Goal: Task Accomplishment & Management: Manage account settings

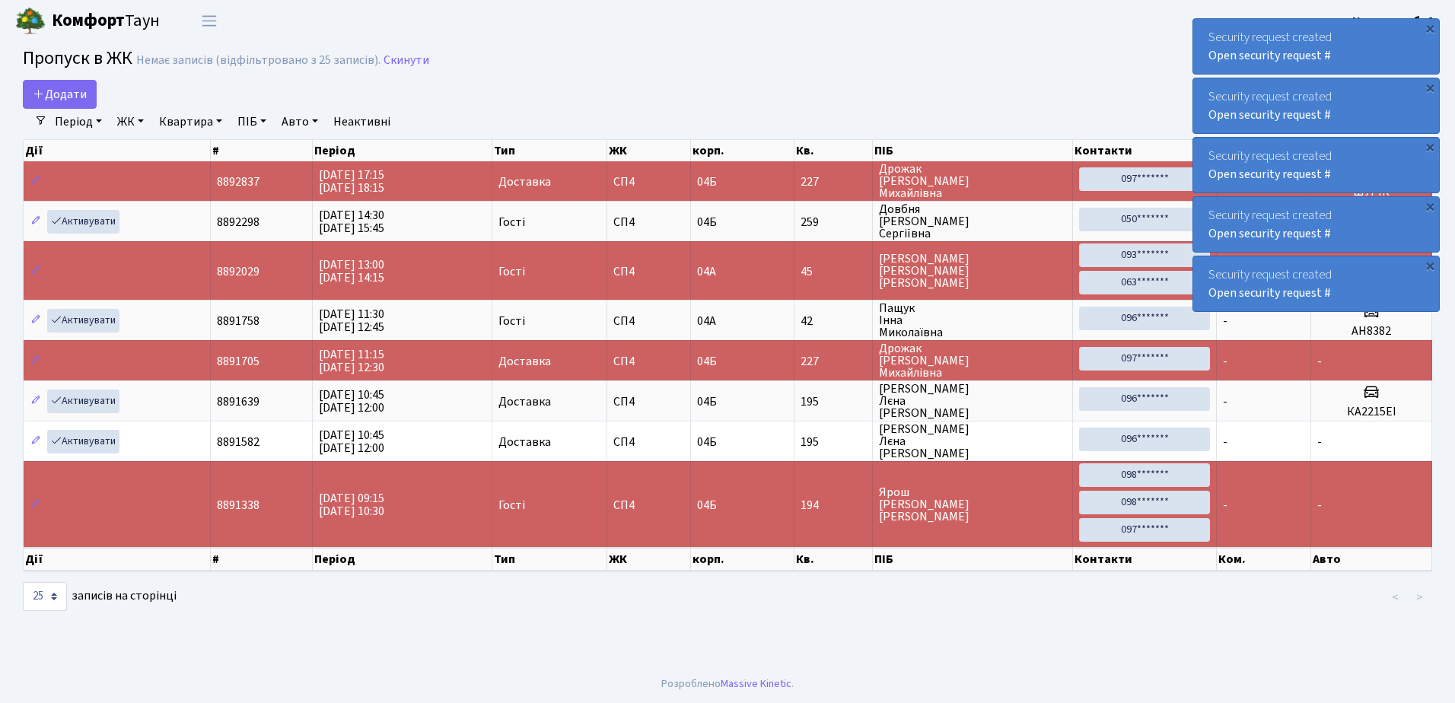
select select "25"
click at [1431, 27] on div "×" at bounding box center [1429, 28] width 15 height 15
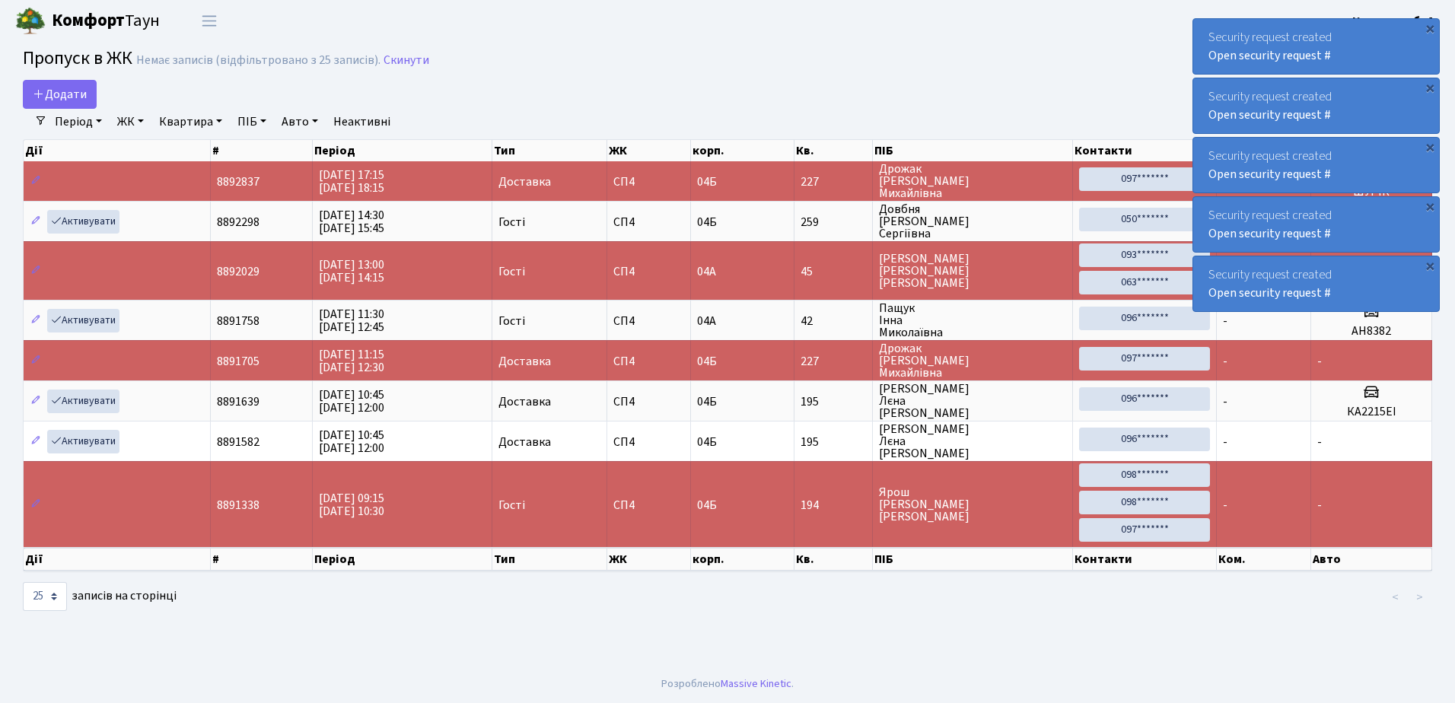
click at [1431, 27] on div "×" at bounding box center [1429, 28] width 15 height 15
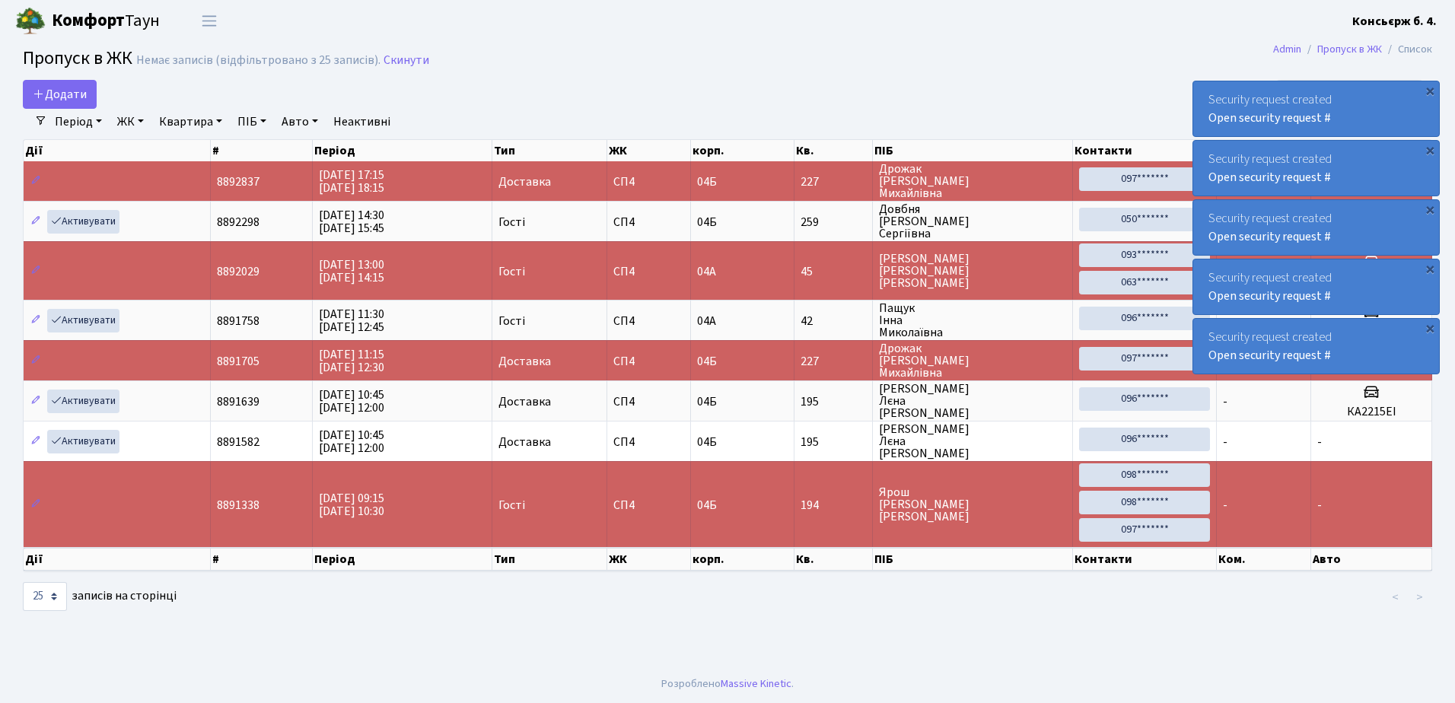
click at [1431, 83] on div "×" at bounding box center [1429, 90] width 15 height 15
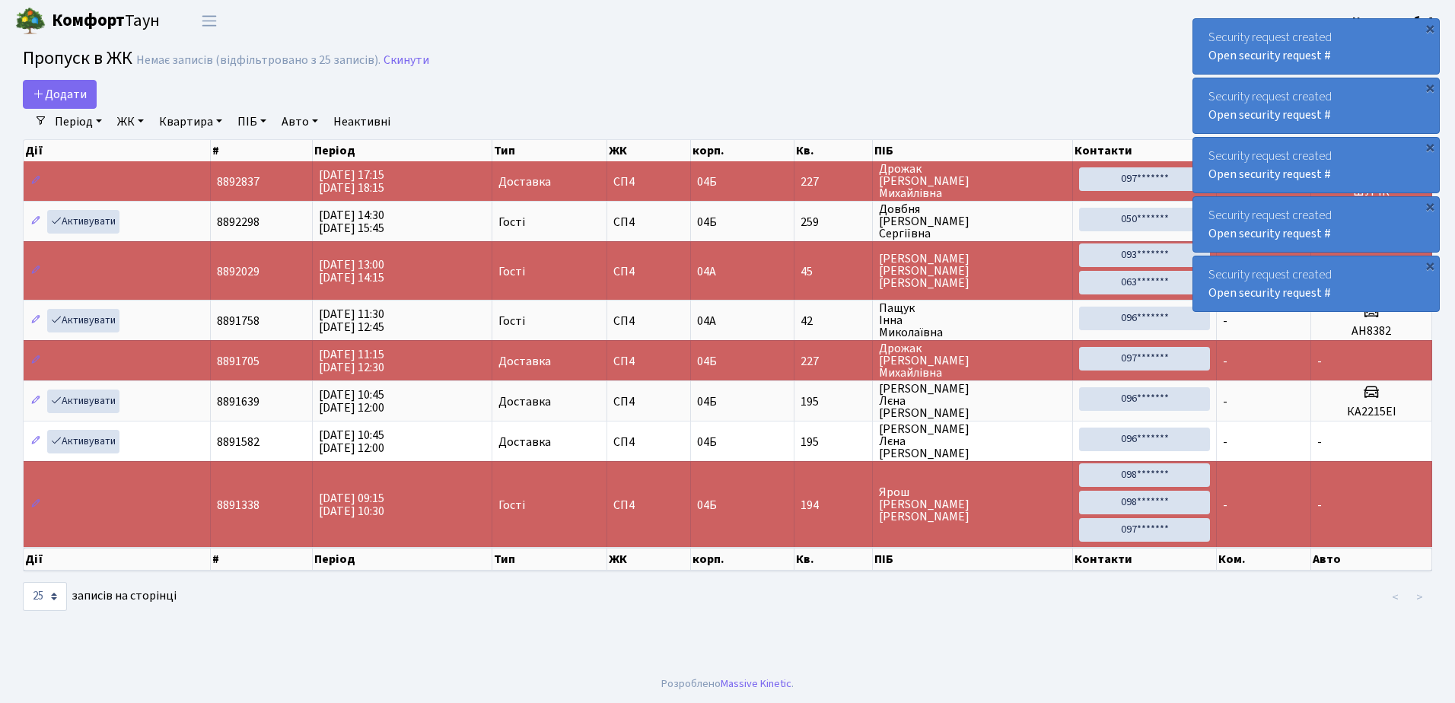
click at [1431, 27] on div "×" at bounding box center [1429, 28] width 15 height 15
click at [1428, 27] on div "×" at bounding box center [1429, 28] width 15 height 15
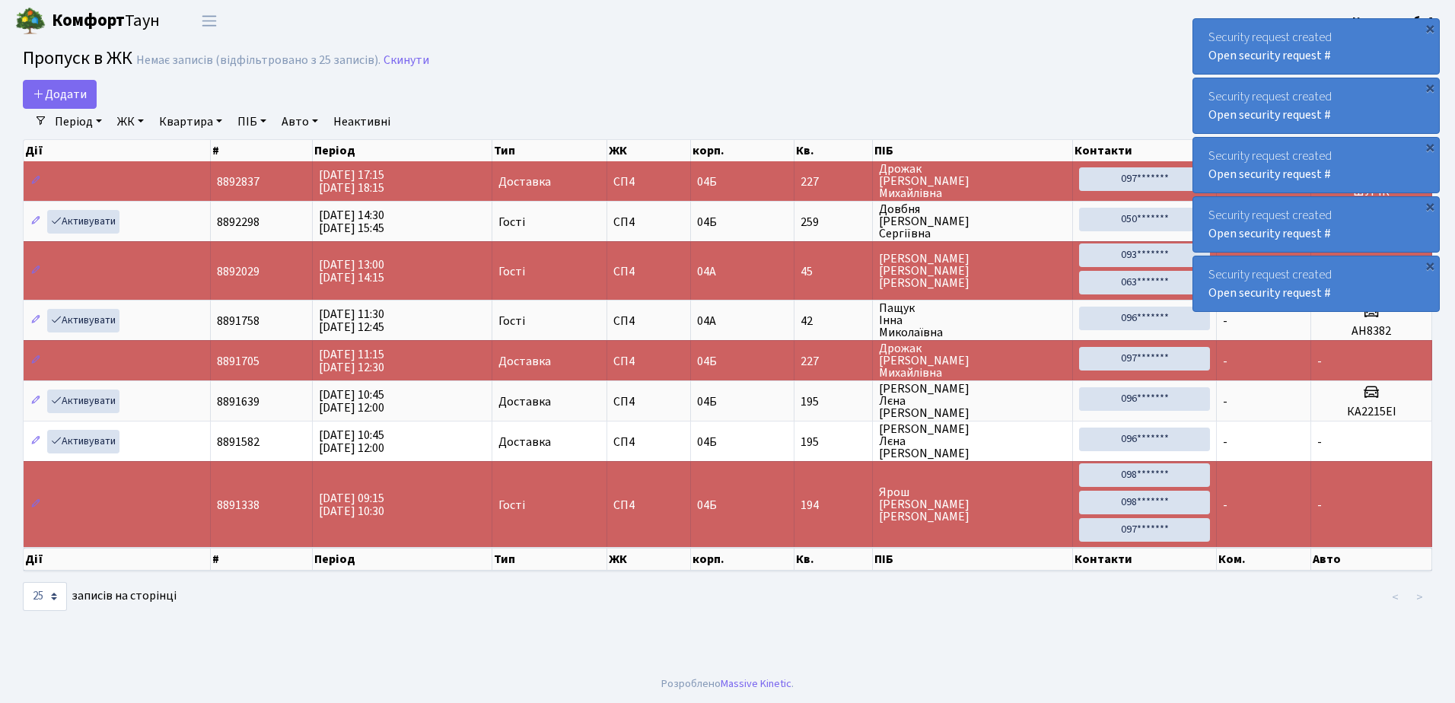
click at [1428, 27] on div "×" at bounding box center [1429, 28] width 15 height 15
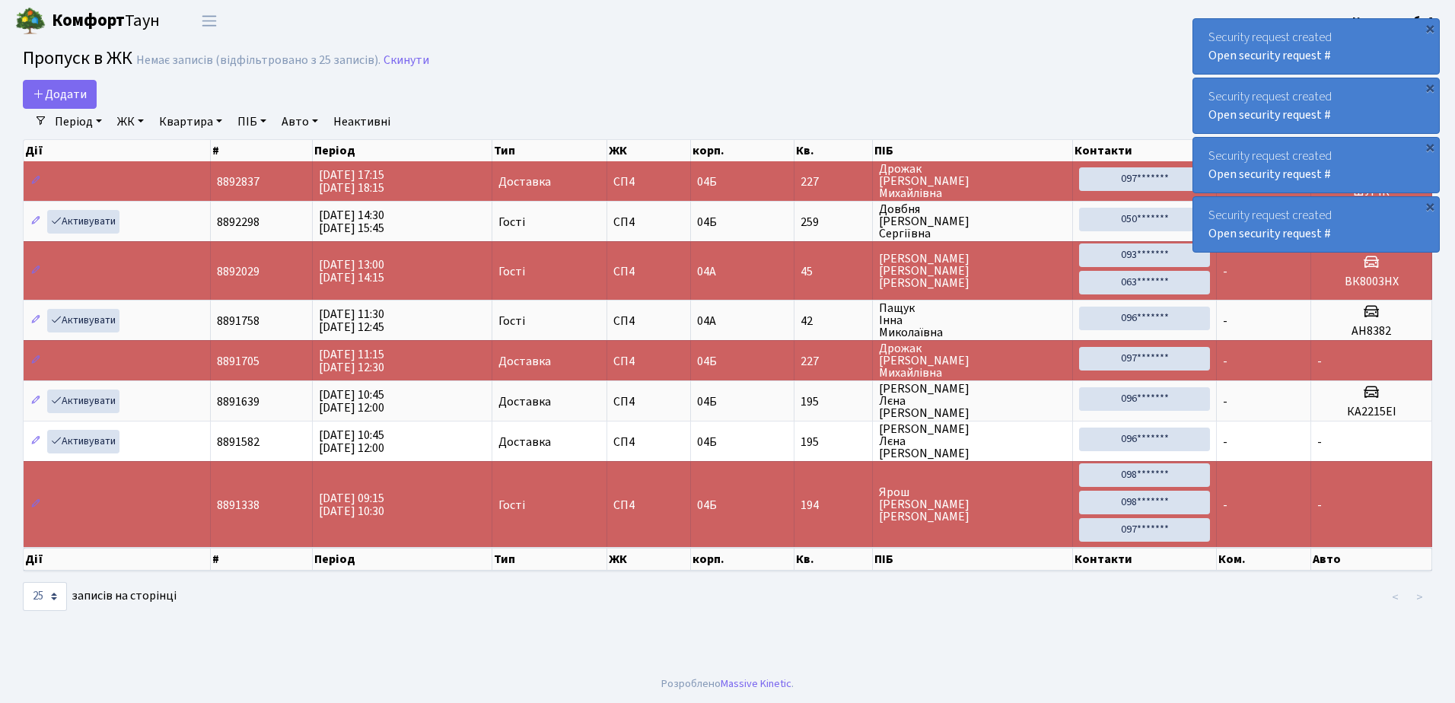
click at [1428, 27] on div "×" at bounding box center [1429, 28] width 15 height 15
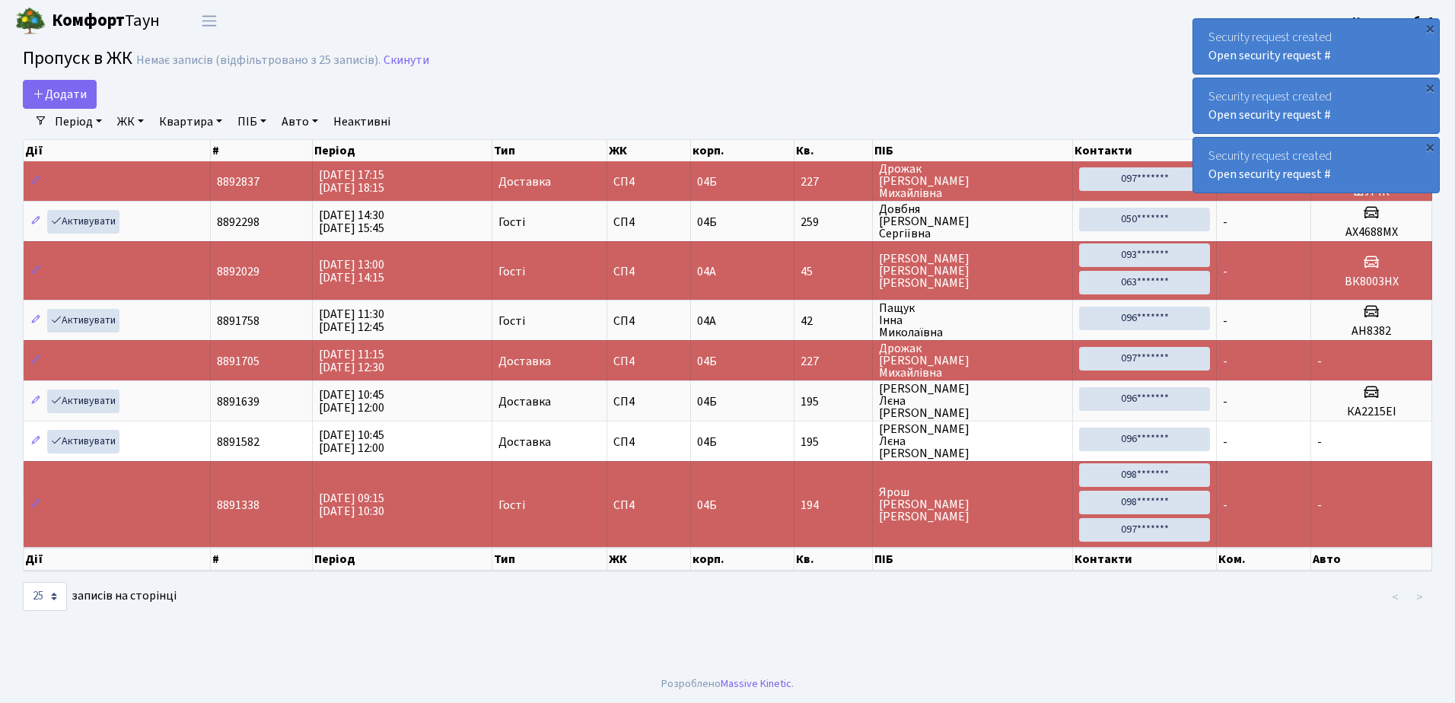
click at [1428, 27] on div "×" at bounding box center [1429, 28] width 15 height 15
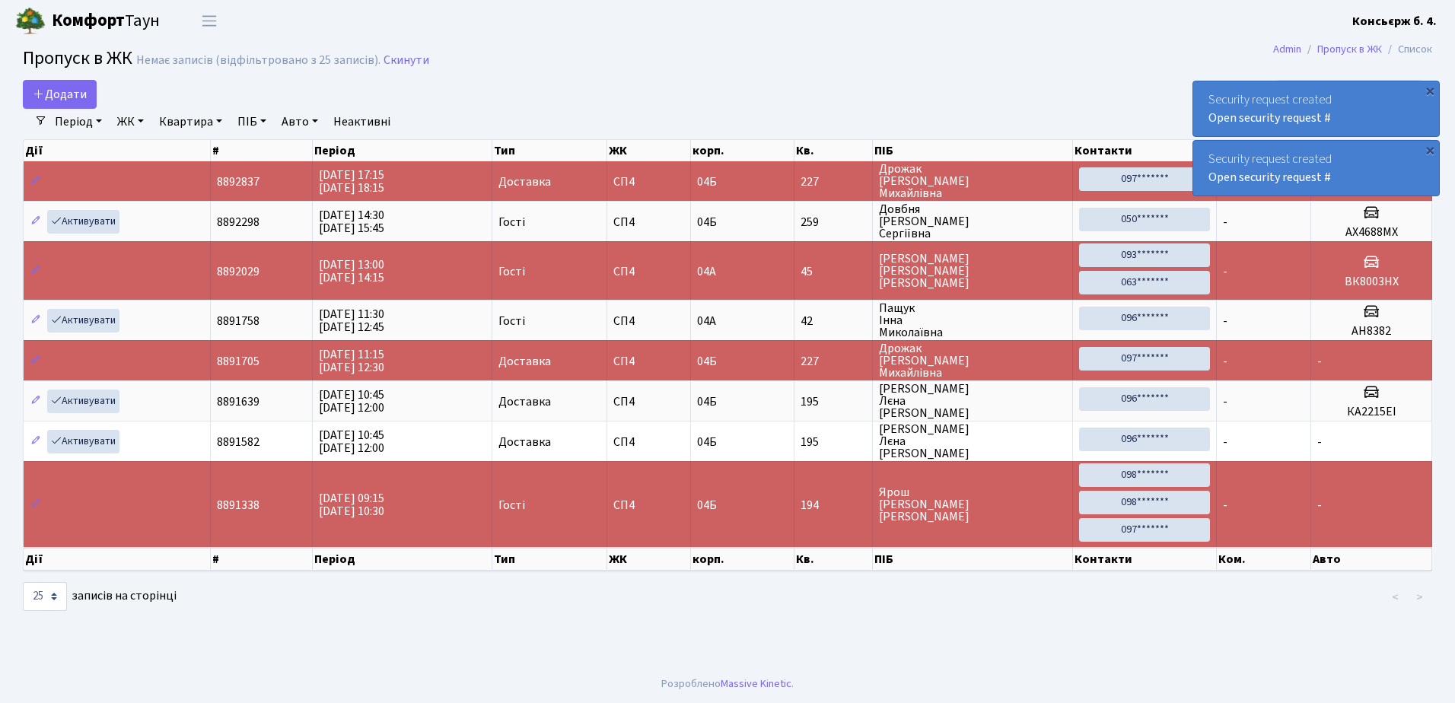
click at [1428, 83] on div "×" at bounding box center [1429, 90] width 15 height 15
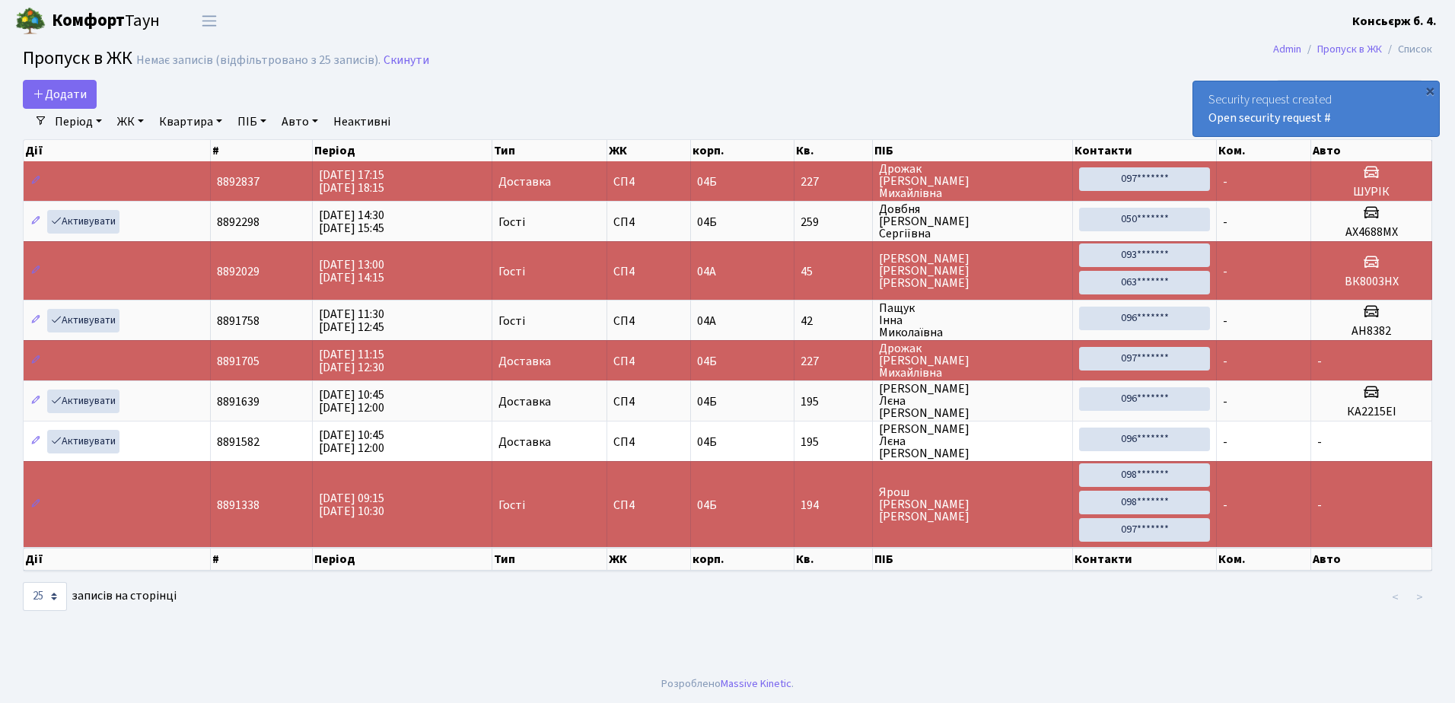
click at [1428, 83] on div "×" at bounding box center [1429, 90] width 15 height 15
